Goal: Check status

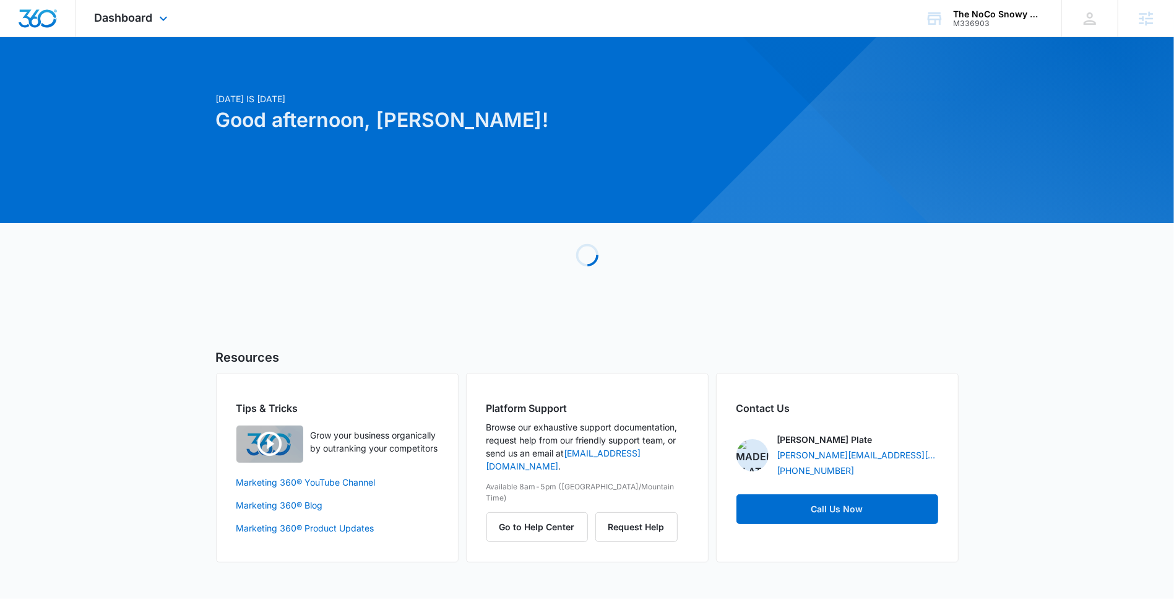
click at [174, 12] on div "Dashboard Apps Reputation Websites Forms CRM Email Social Payments POS Content …" at bounding box center [132, 18] width 113 height 37
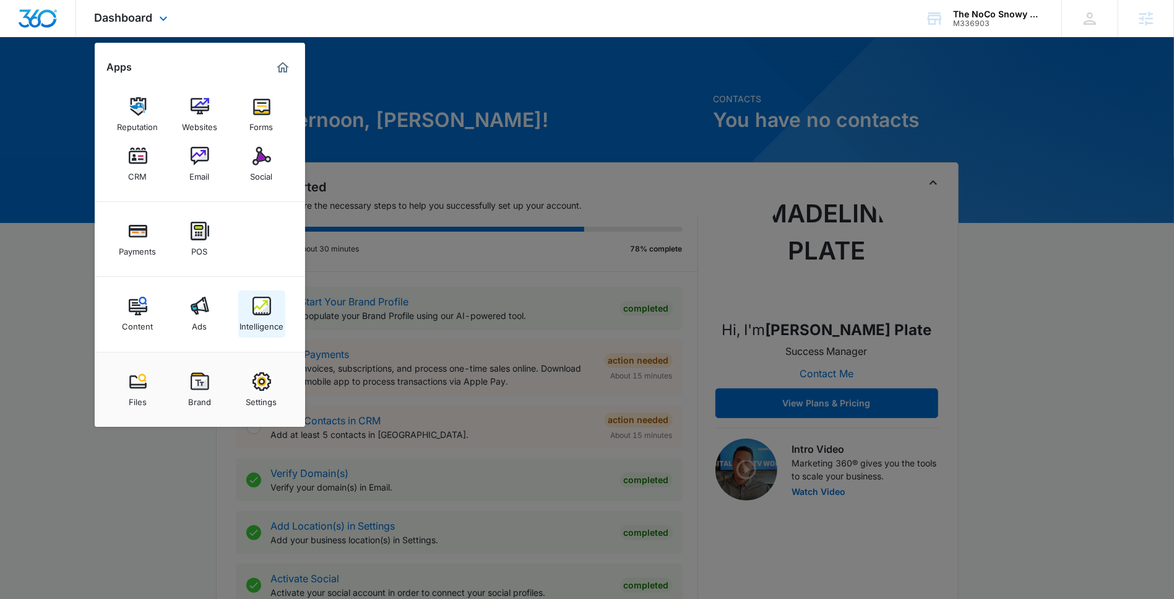
click at [254, 311] on img at bounding box center [262, 306] width 19 height 19
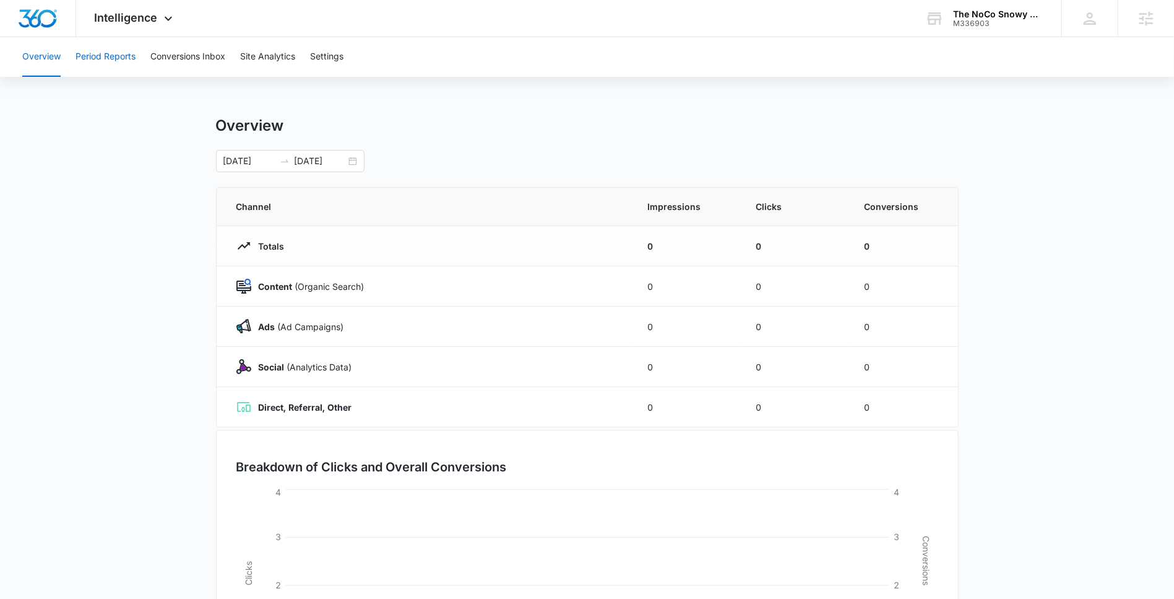
click at [108, 63] on button "Period Reports" at bounding box center [106, 57] width 60 height 40
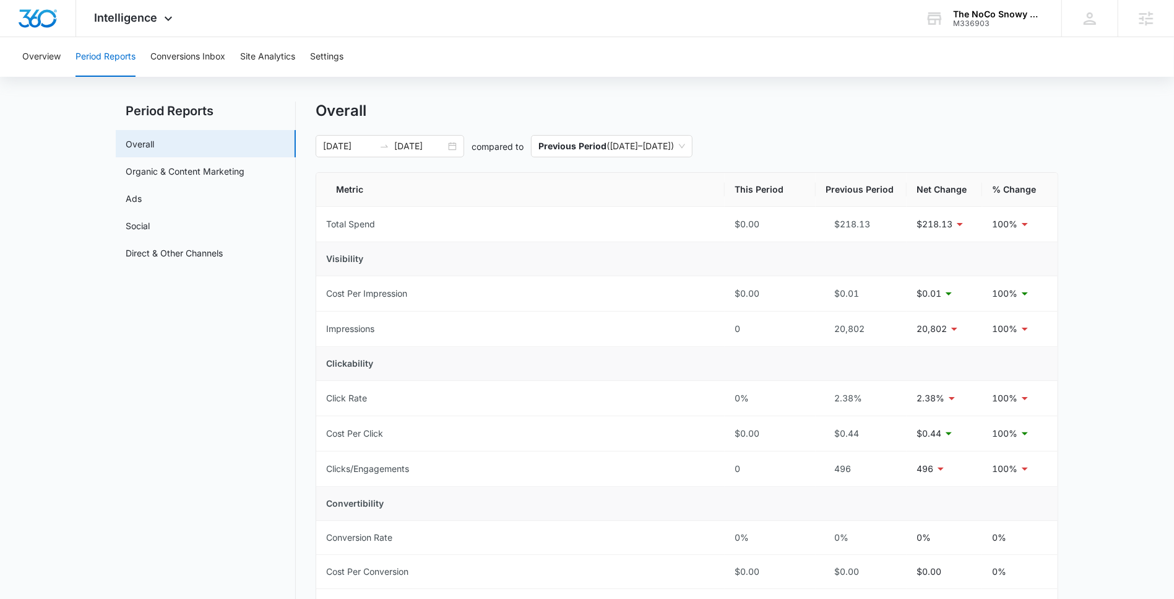
scroll to position [15, 0]
click at [430, 149] on input "10/09/2025" at bounding box center [419, 146] width 51 height 14
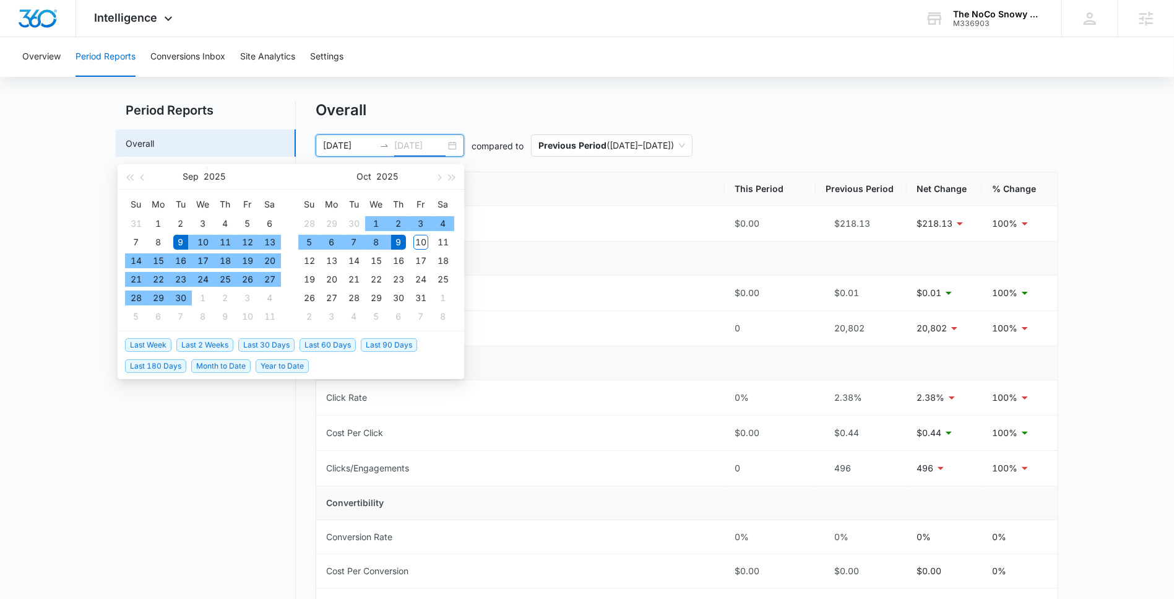
type input "10/09/2025"
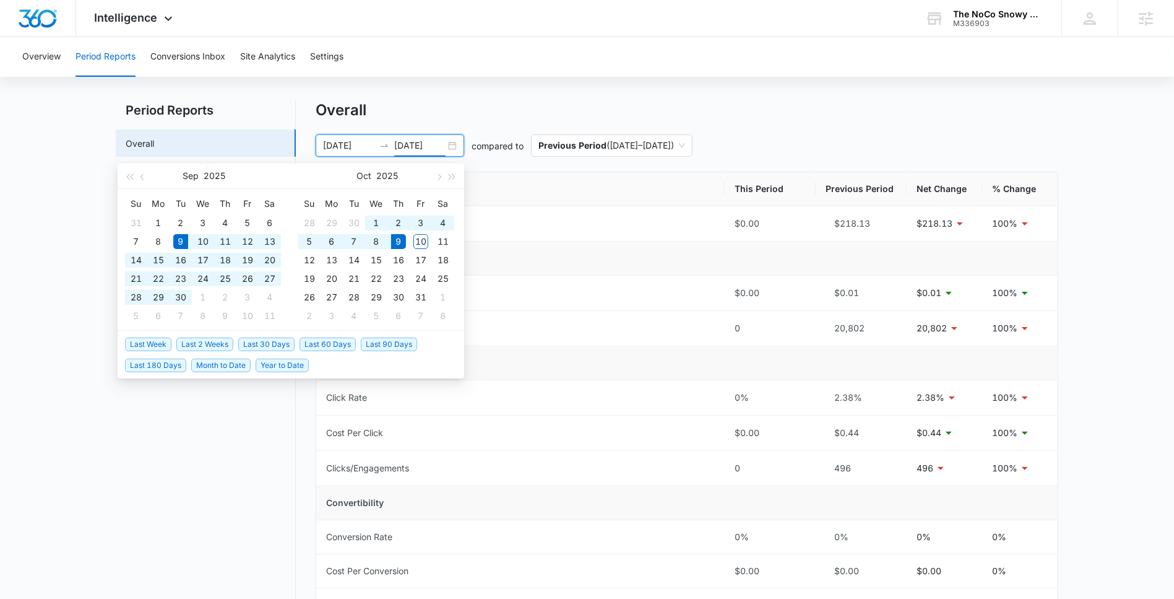
click at [262, 342] on span "Last 30 Days" at bounding box center [266, 344] width 56 height 14
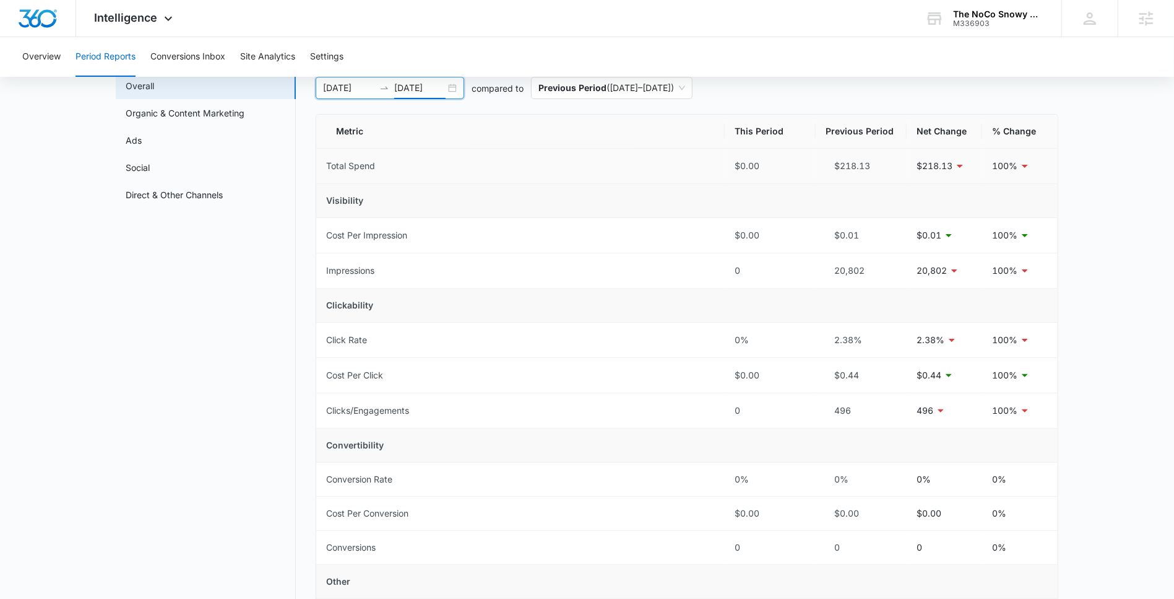
scroll to position [74, 0]
